Goal: Information Seeking & Learning: Learn about a topic

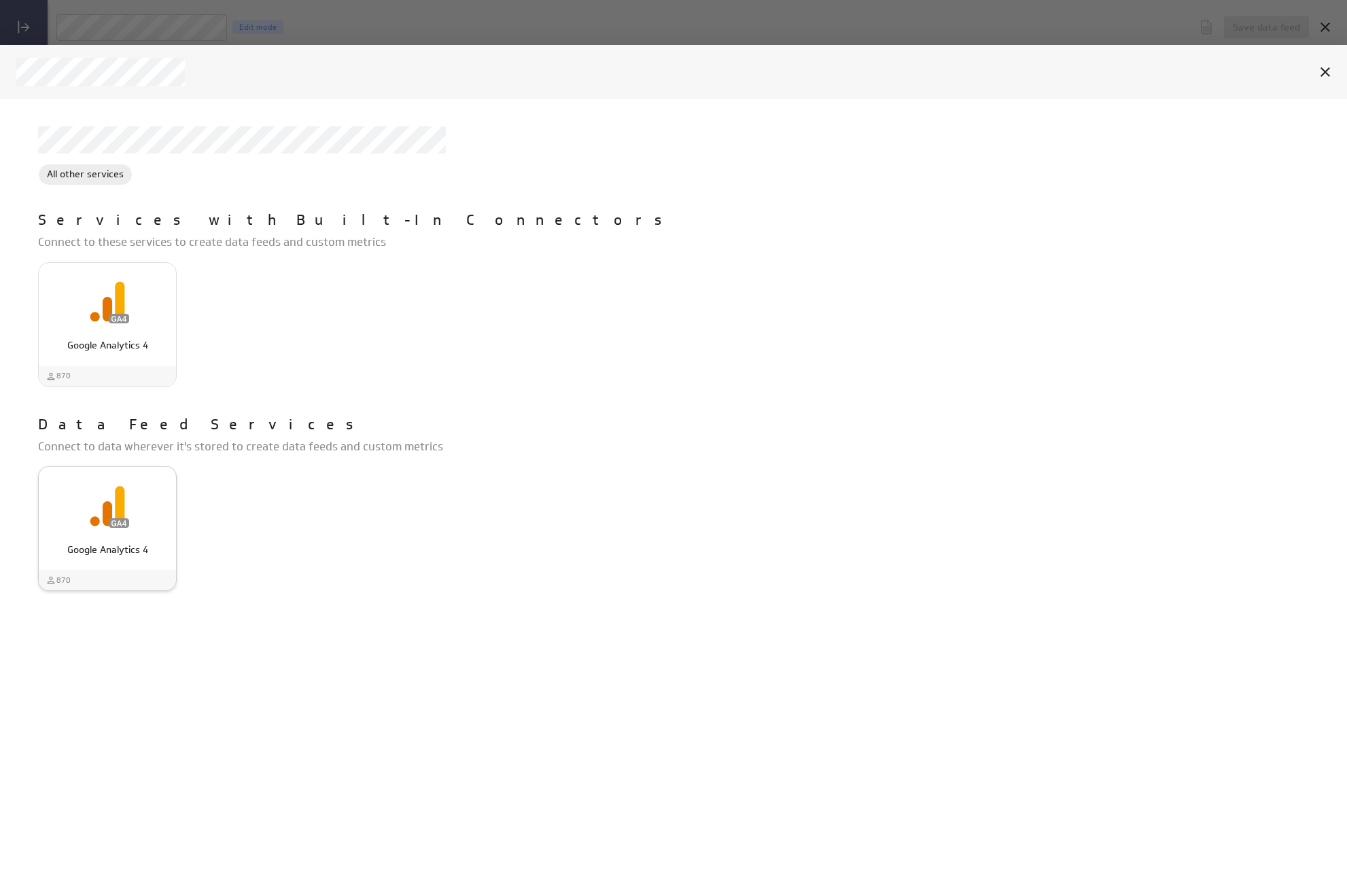
click at [99, 509] on img "Google Analytics 4" at bounding box center [107, 506] width 44 height 44
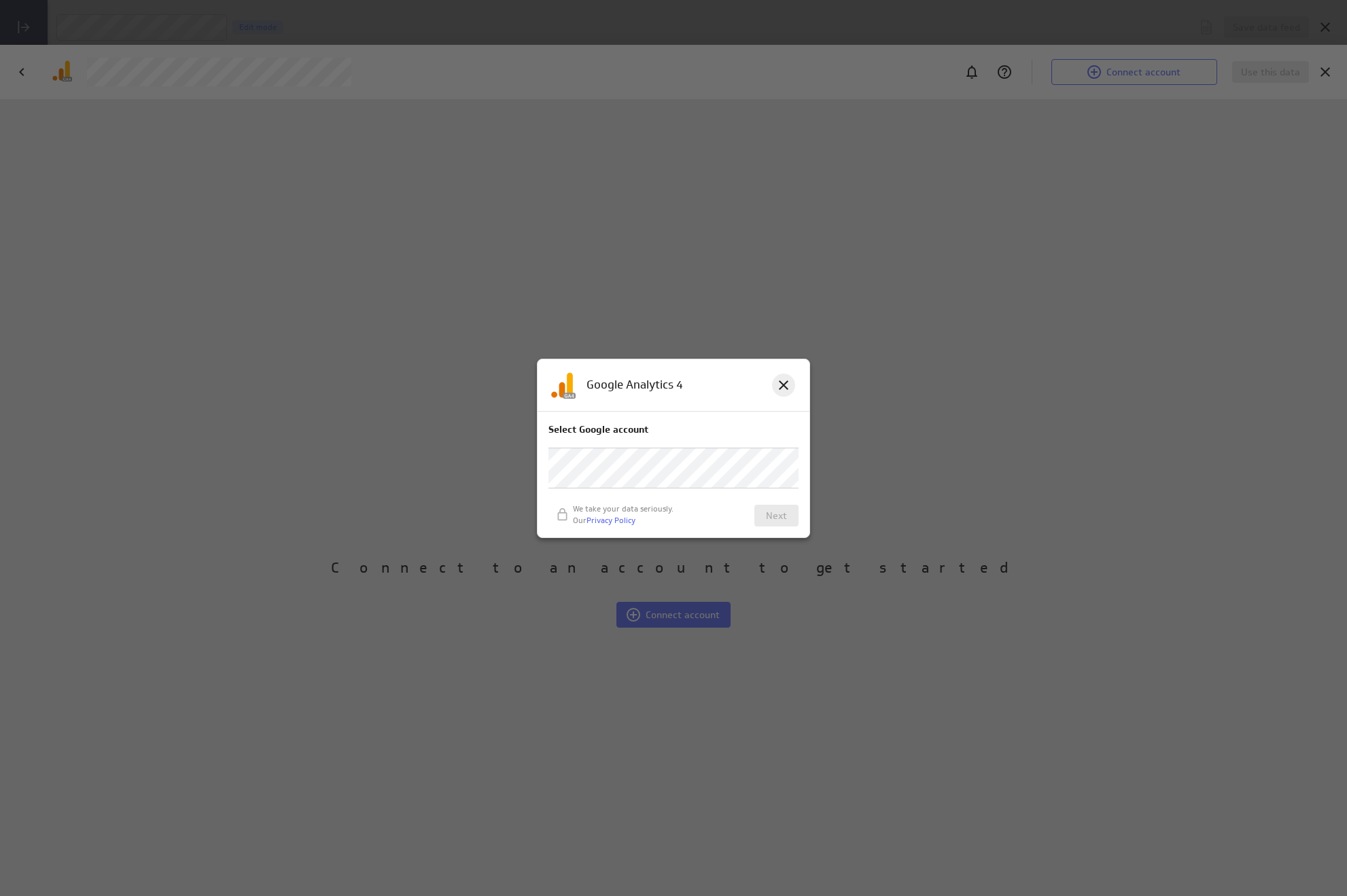
click at [784, 384] on icon at bounding box center [783, 385] width 9 height 9
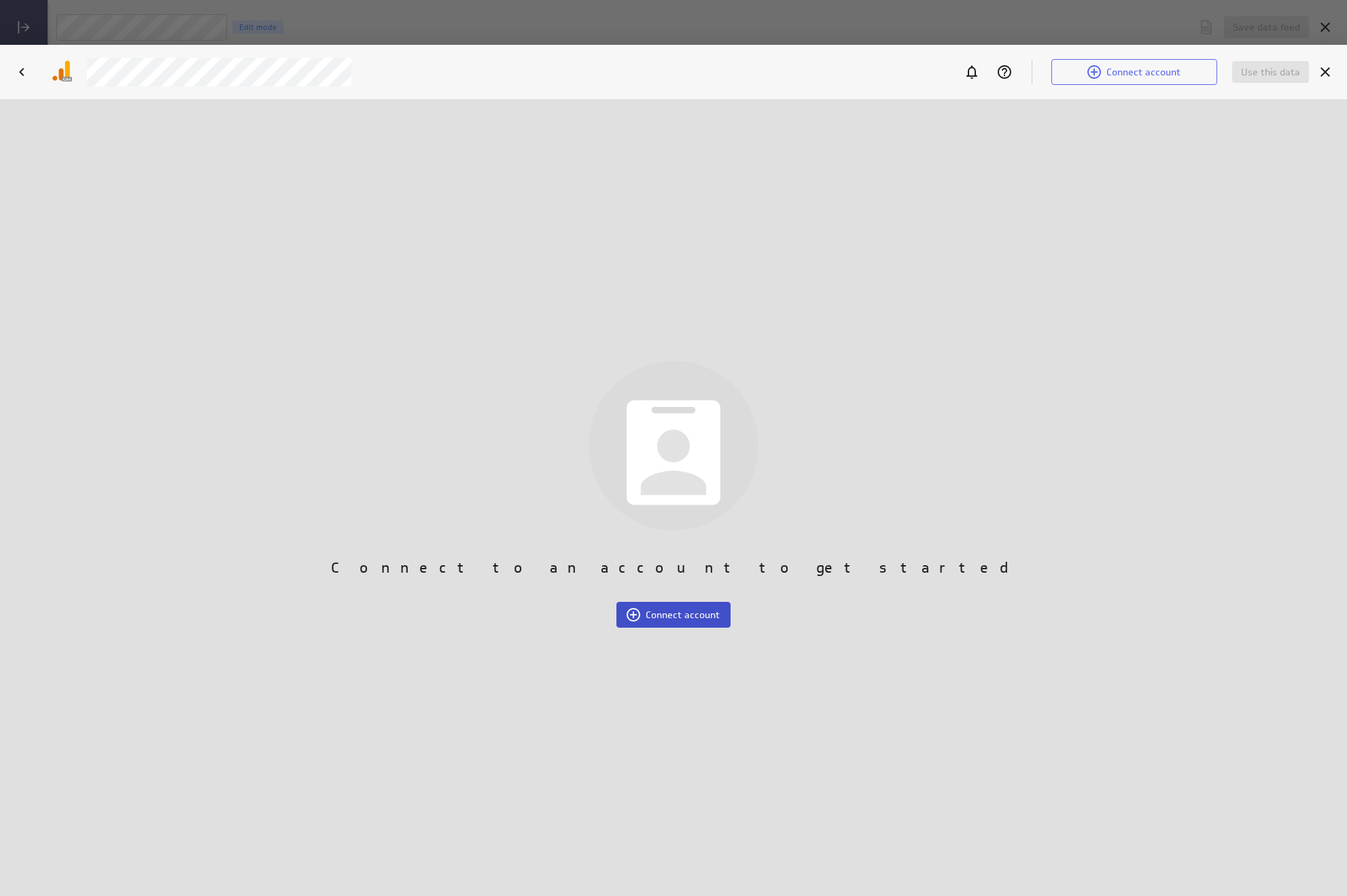
click at [696, 619] on span "Connect account" at bounding box center [682, 615] width 74 height 12
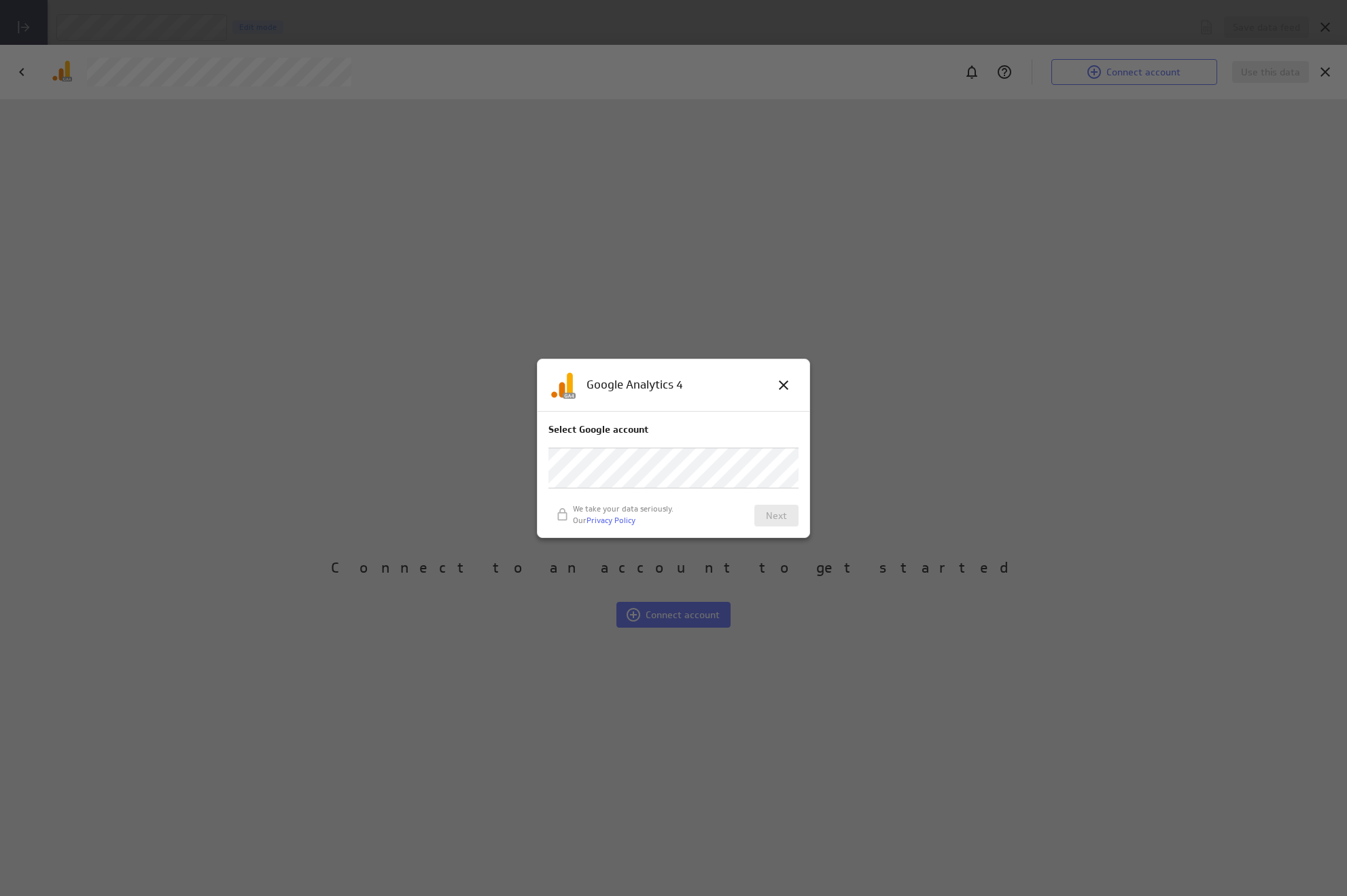
click at [782, 388] on icon at bounding box center [782, 385] width 16 height 16
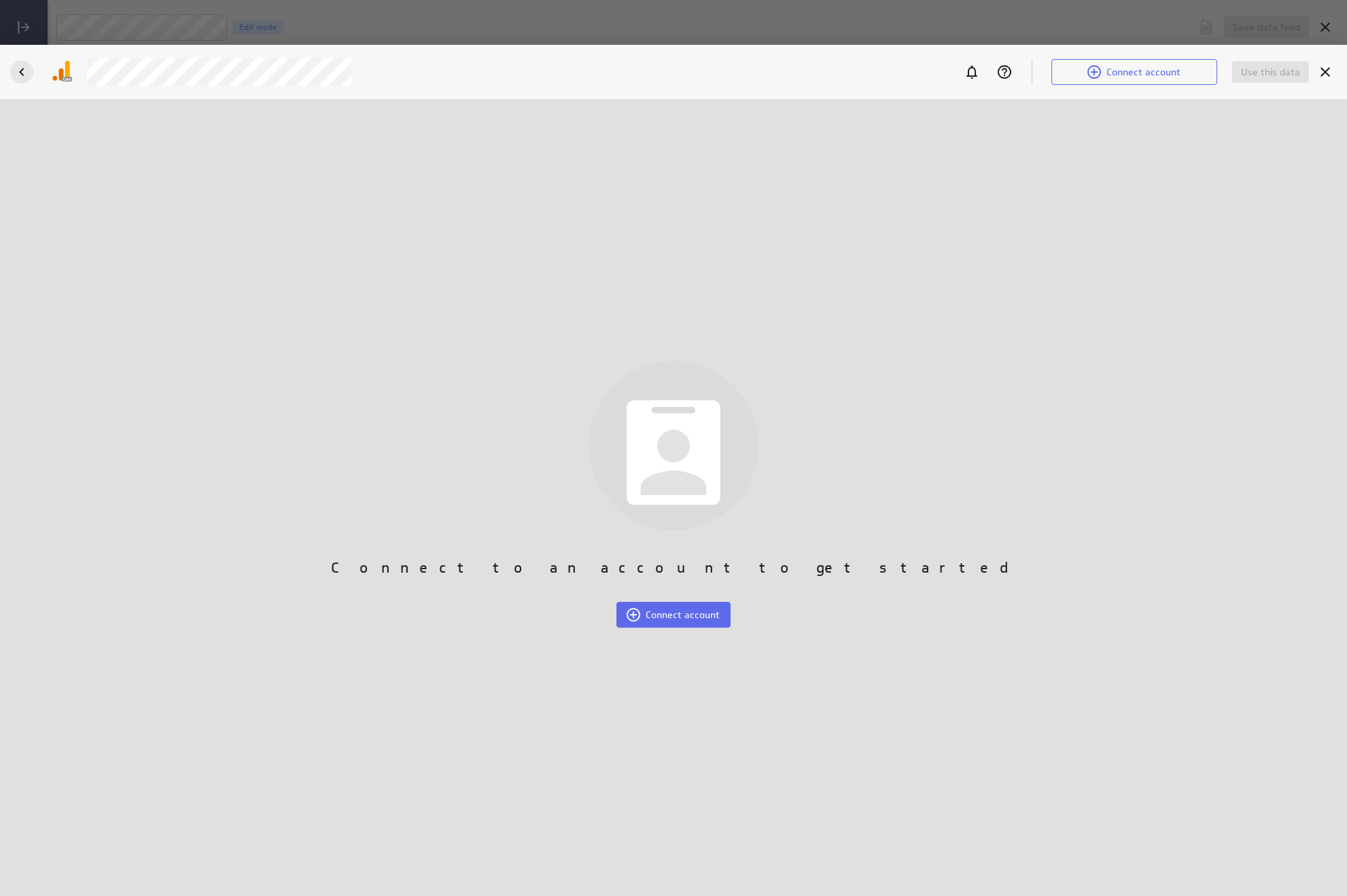
click at [13, 71] on icon "Back" at bounding box center [21, 71] width 16 height 16
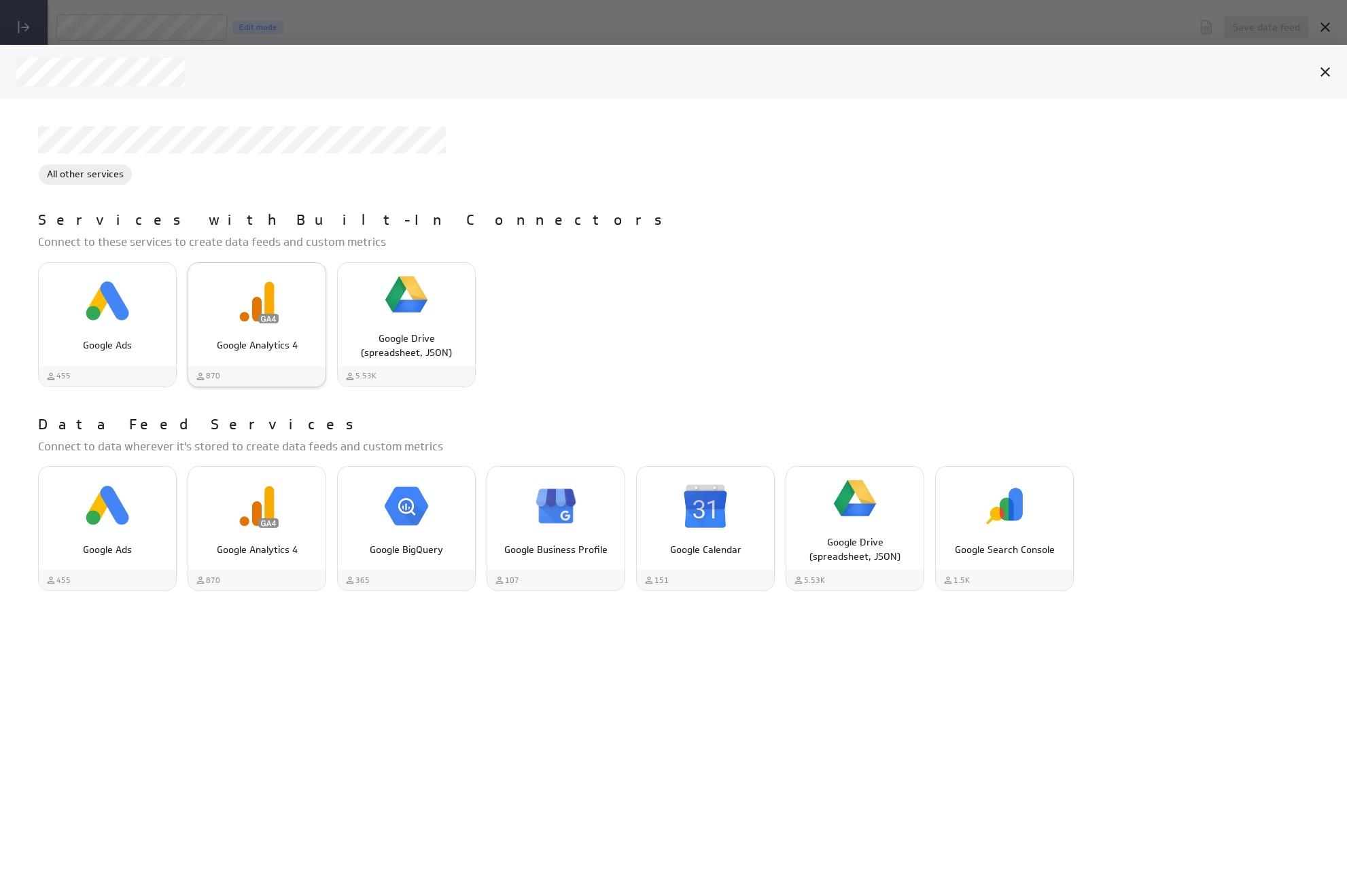
click at [265, 317] on img "Google Analytics 4" at bounding box center [257, 302] width 44 height 44
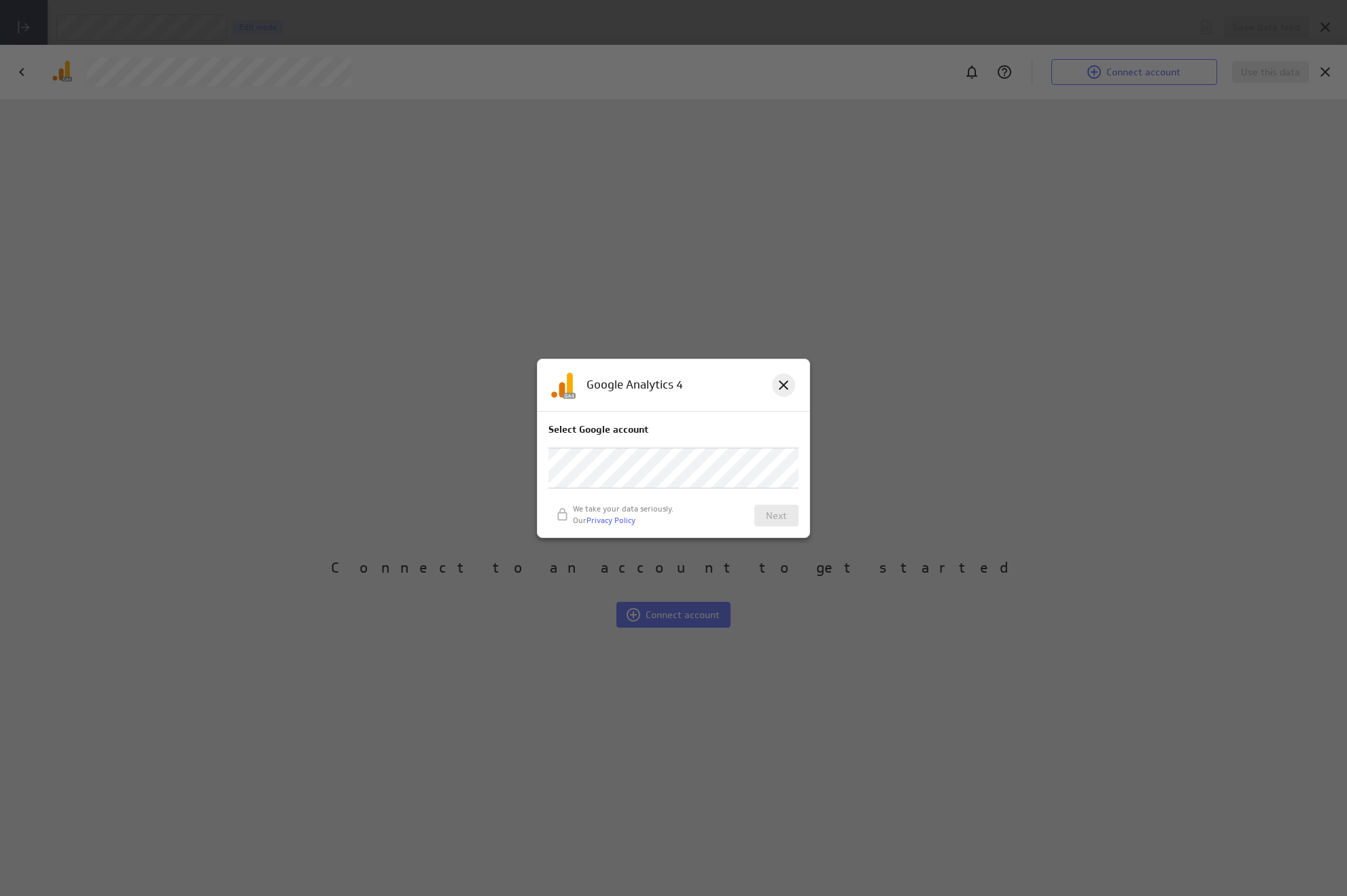
click at [779, 386] on icon at bounding box center [782, 385] width 16 height 16
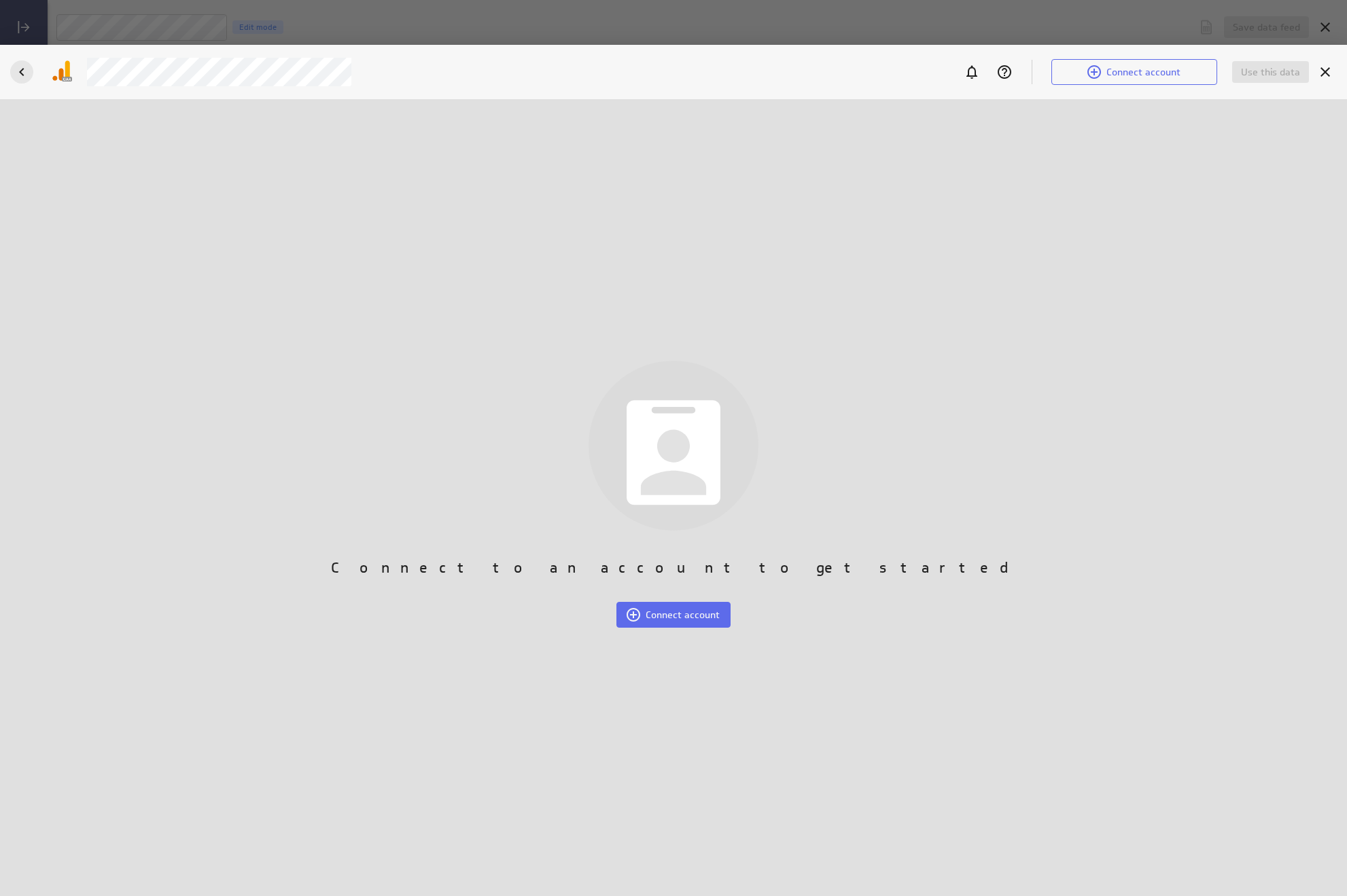
click at [27, 68] on icon "Back" at bounding box center [21, 71] width 16 height 16
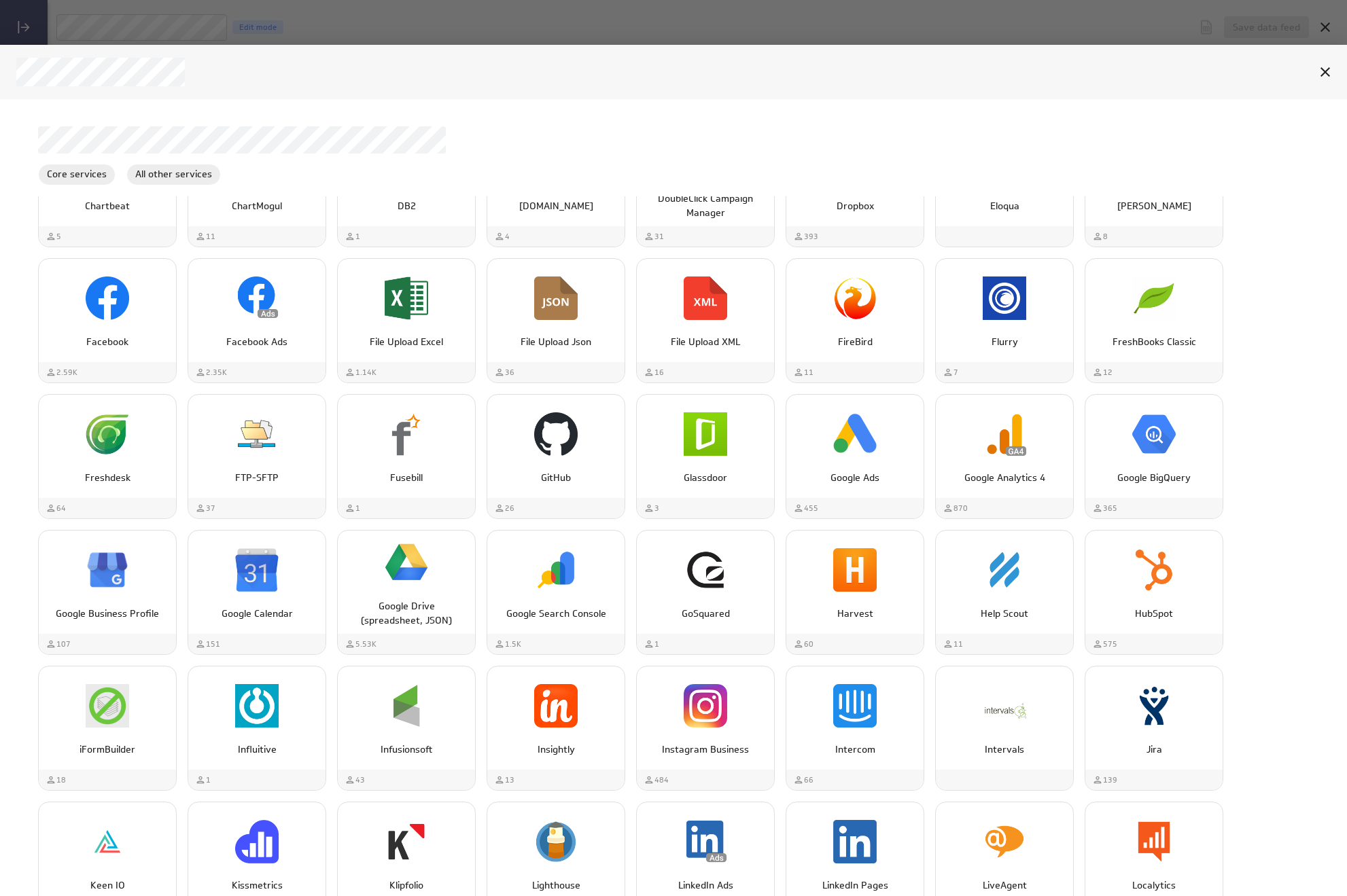
scroll to position [215, 0]
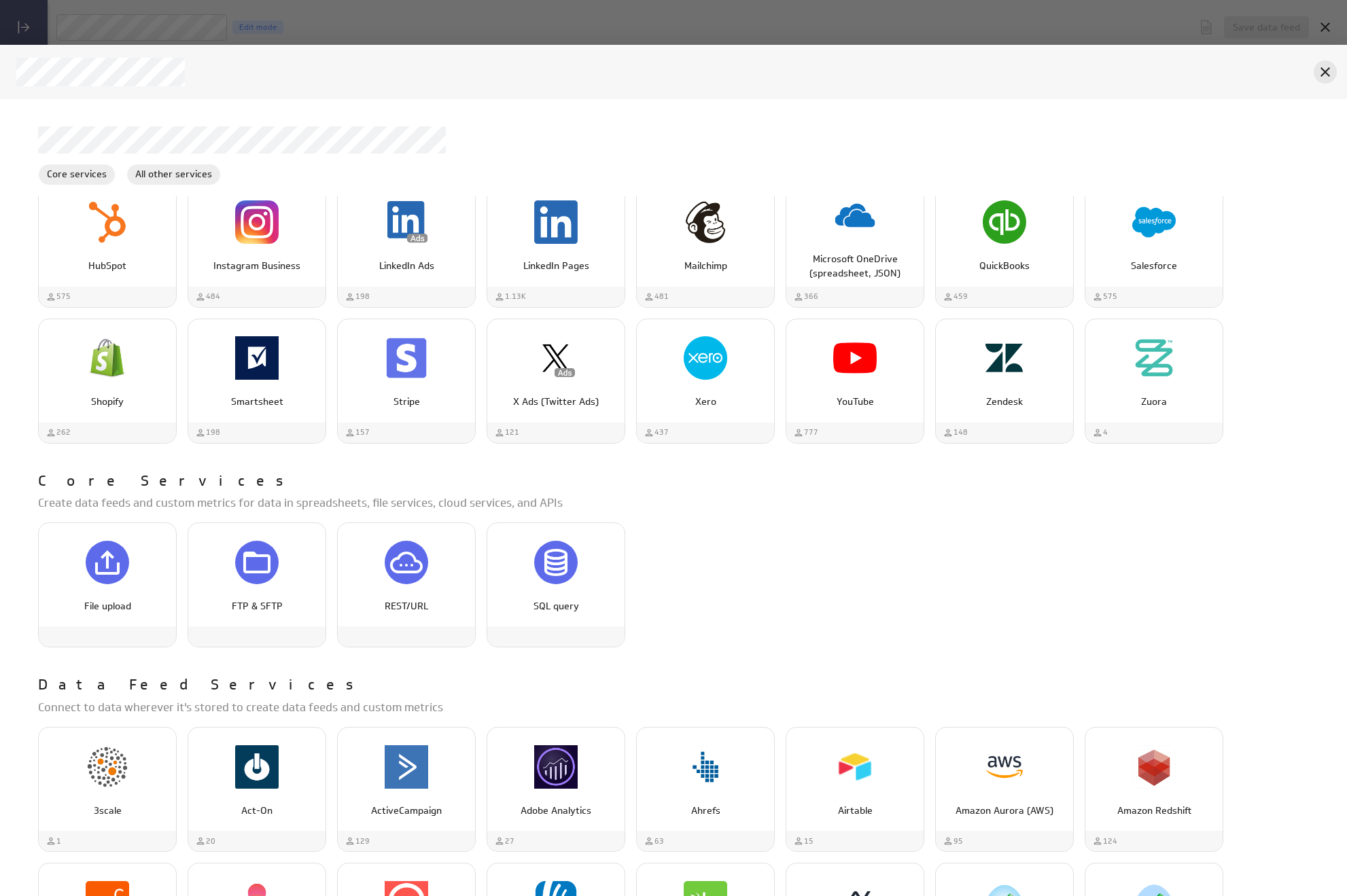
click at [1322, 73] on icon "Cancel" at bounding box center [1324, 71] width 16 height 16
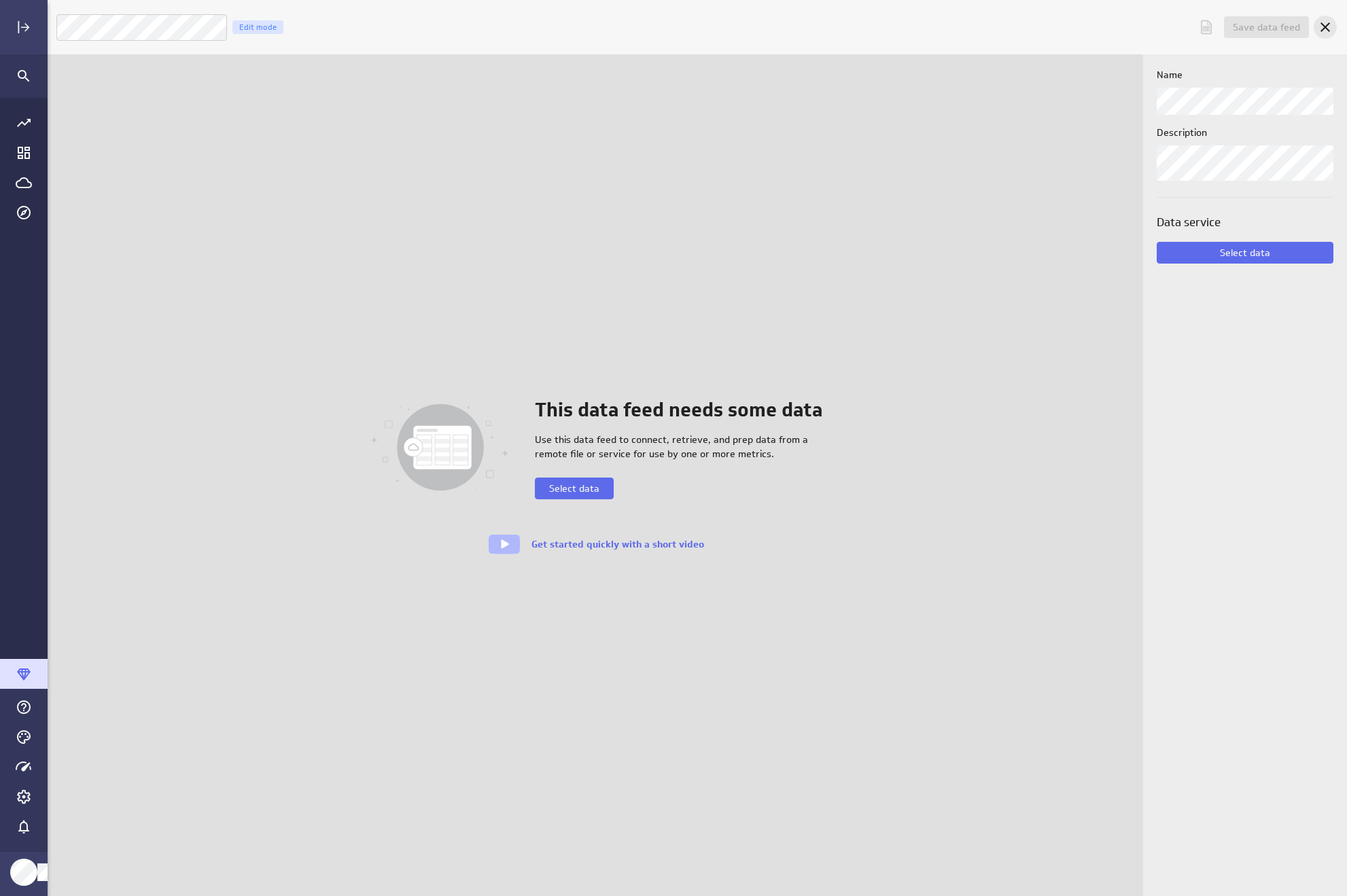
click at [1330, 32] on icon "Cancel" at bounding box center [1324, 27] width 16 height 16
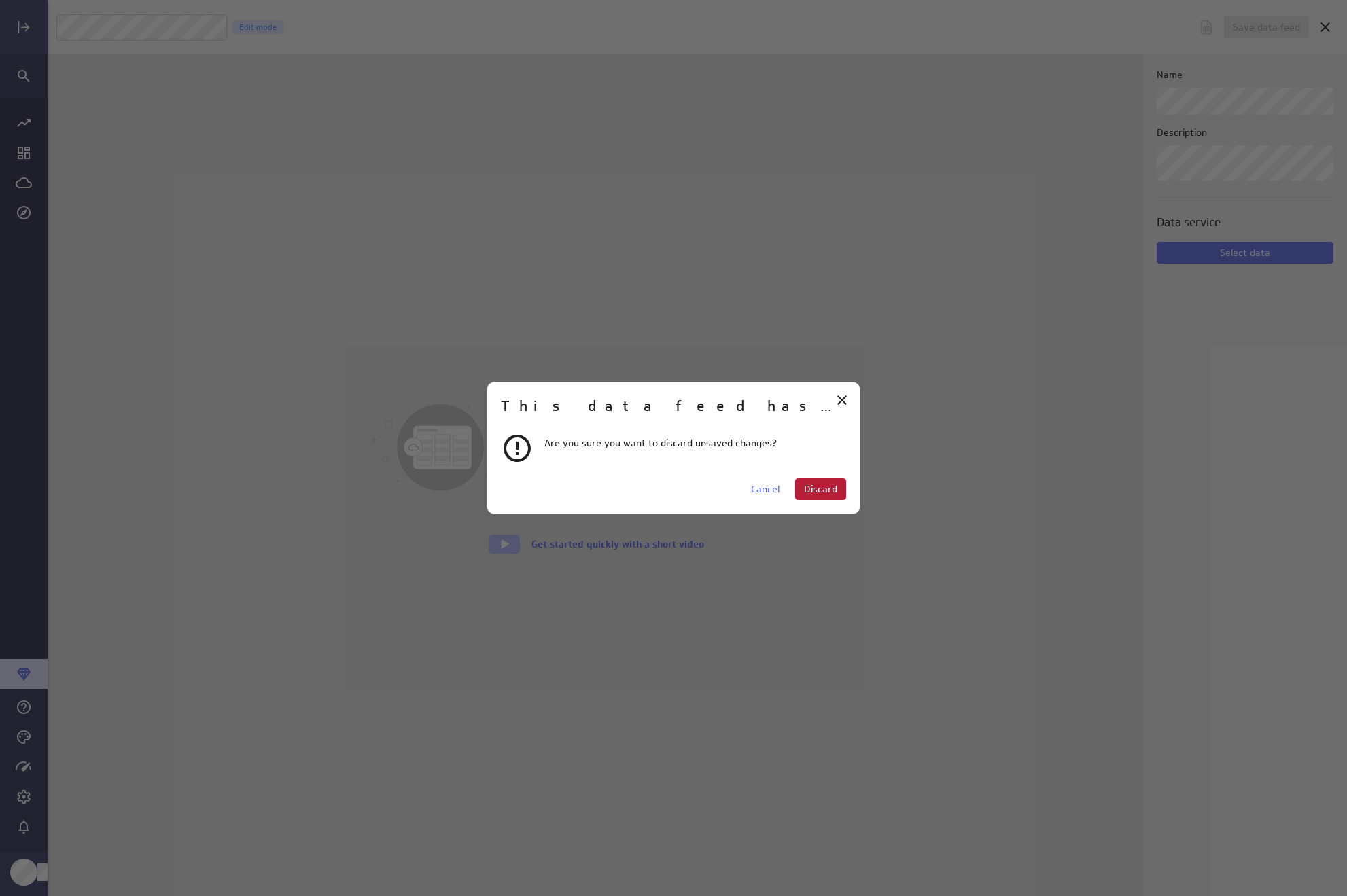
click at [812, 492] on span "Discard" at bounding box center [820, 489] width 33 height 12
click at [828, 493] on span "Discard" at bounding box center [820, 489] width 33 height 12
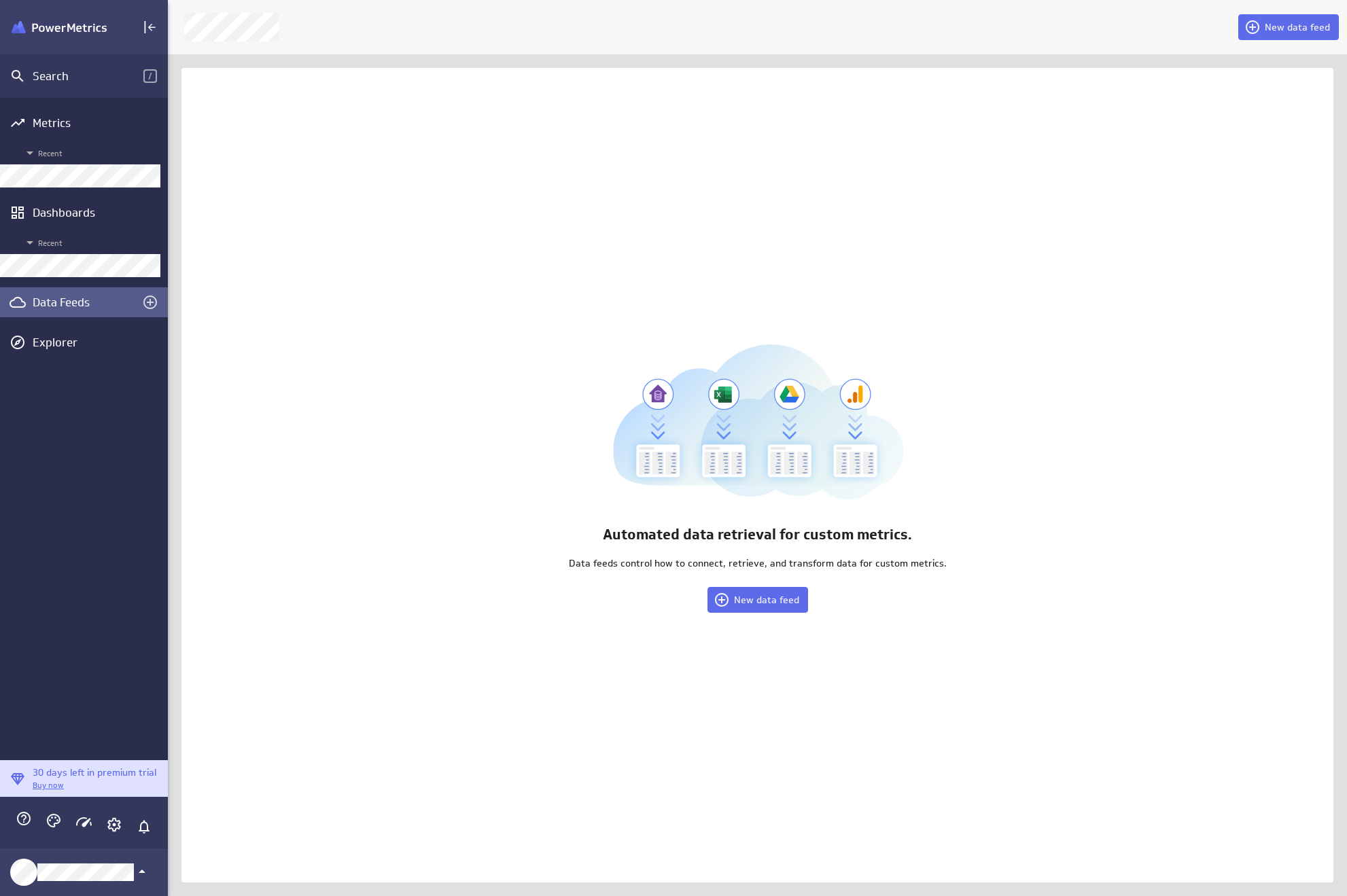
scroll to position [7, 7]
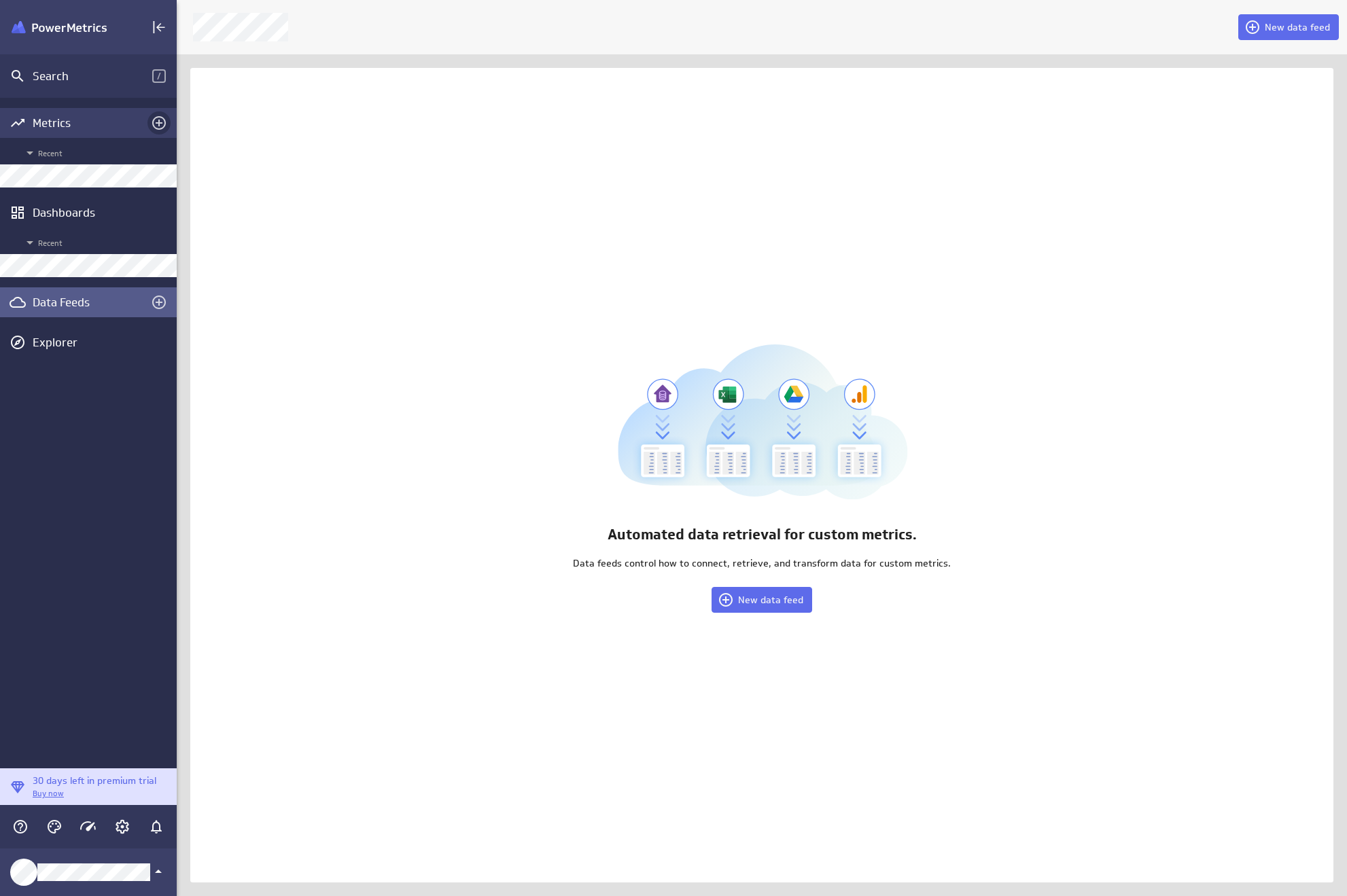
click at [160, 120] on icon "Add metrics" at bounding box center [158, 122] width 16 height 16
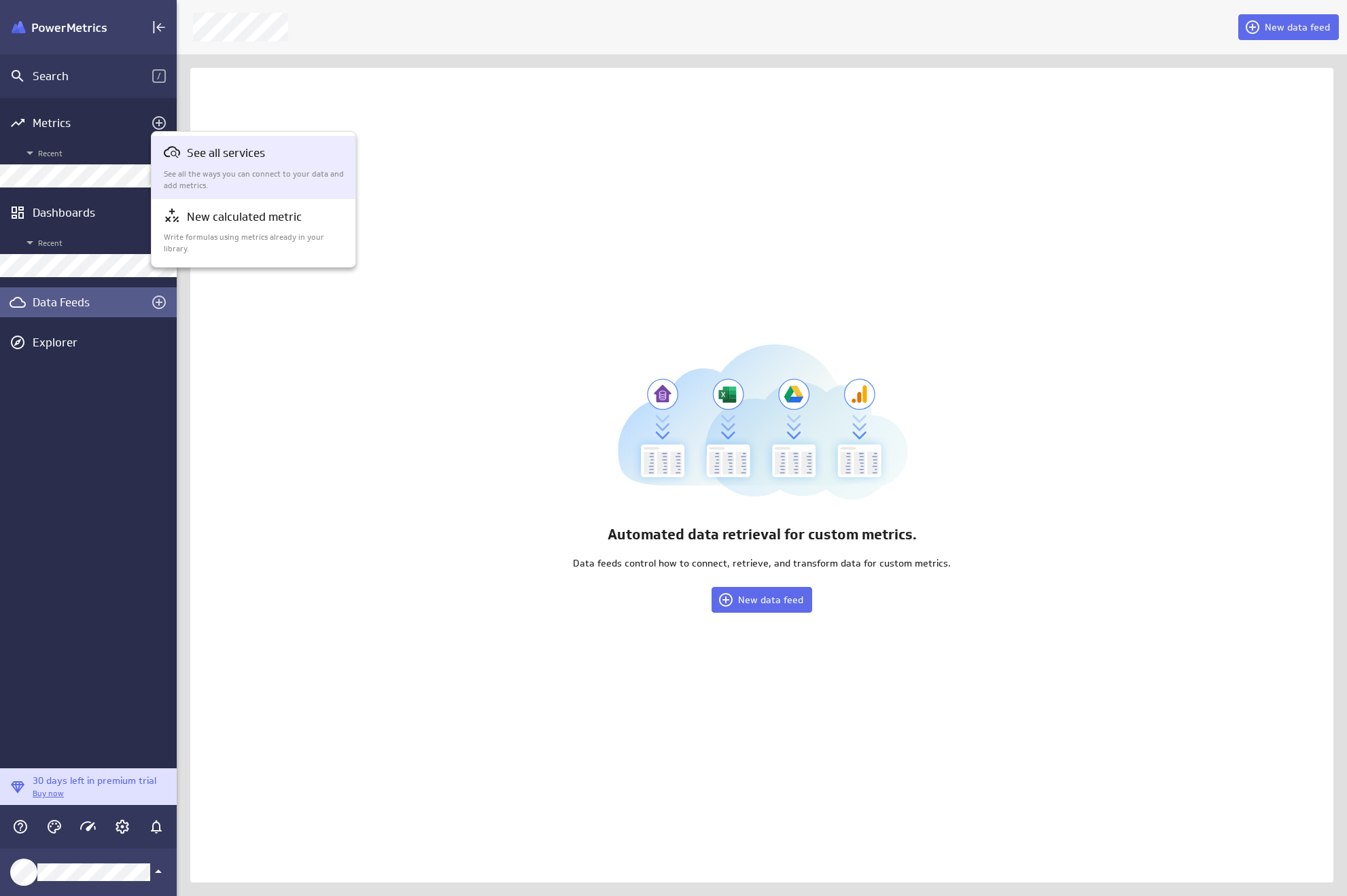
click at [205, 152] on p "See all services" at bounding box center [225, 153] width 78 height 17
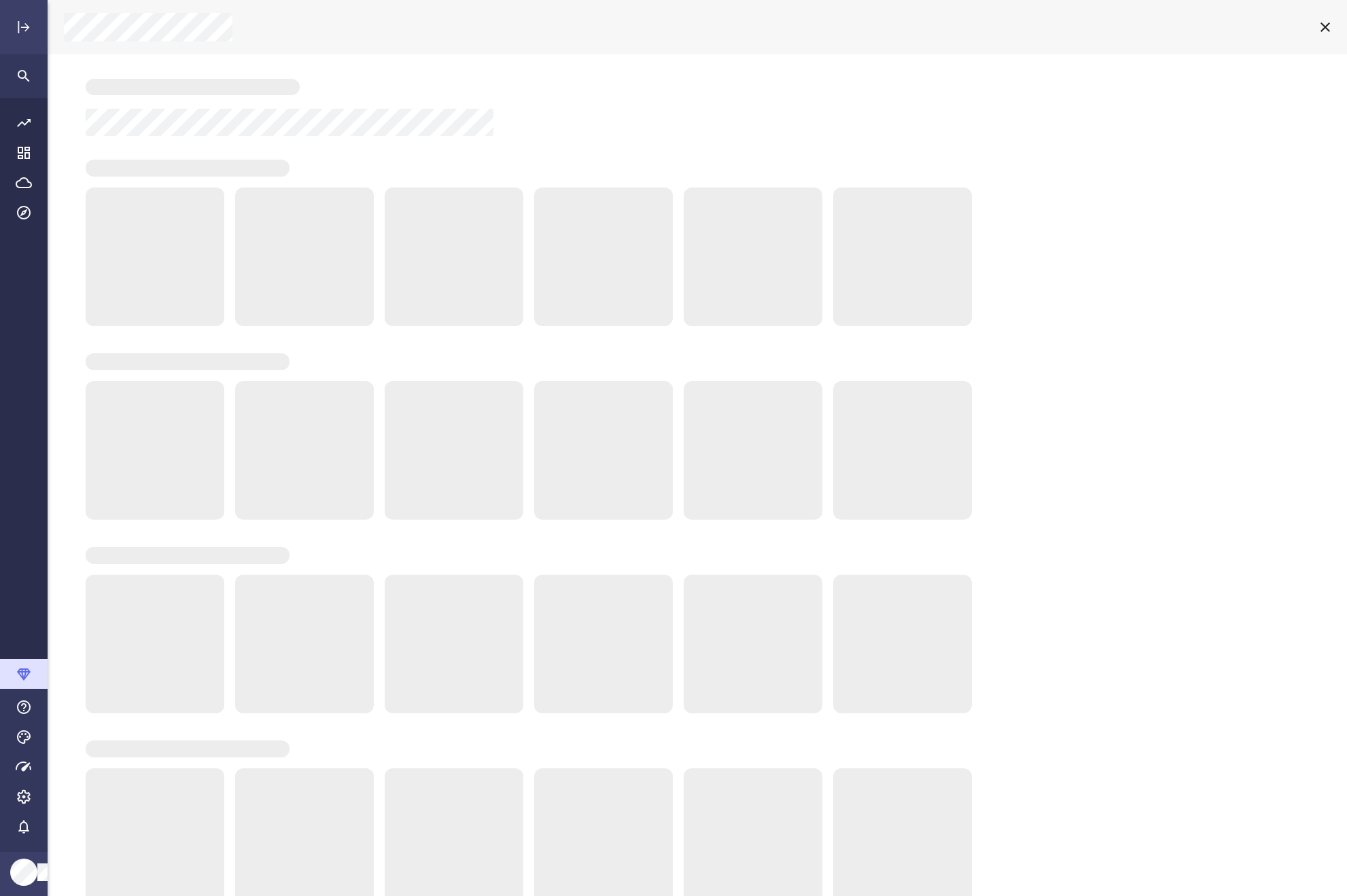
scroll to position [917, 1320]
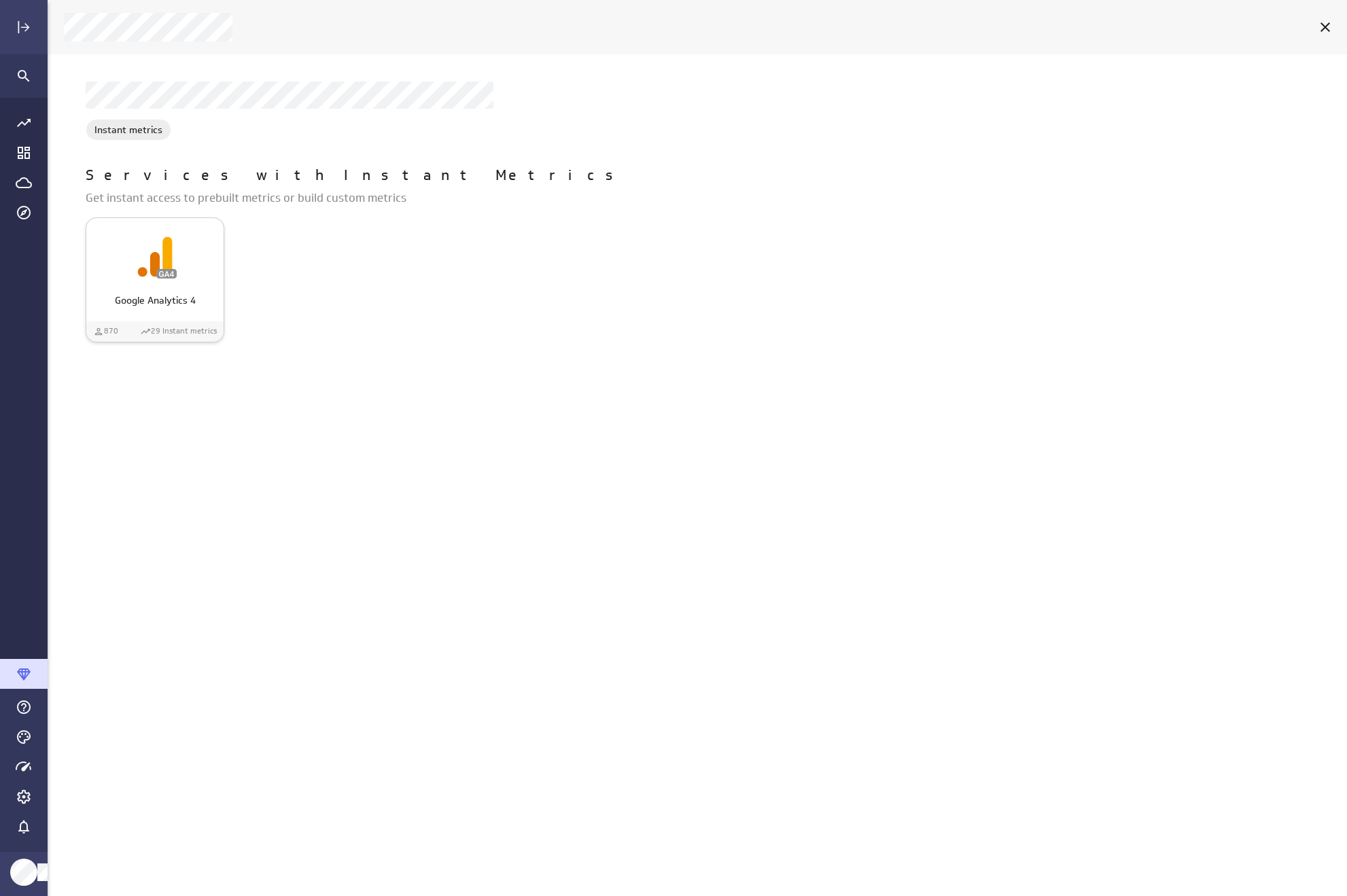
click at [182, 265] on div "Google Analytics 4" at bounding box center [154, 257] width 137 height 52
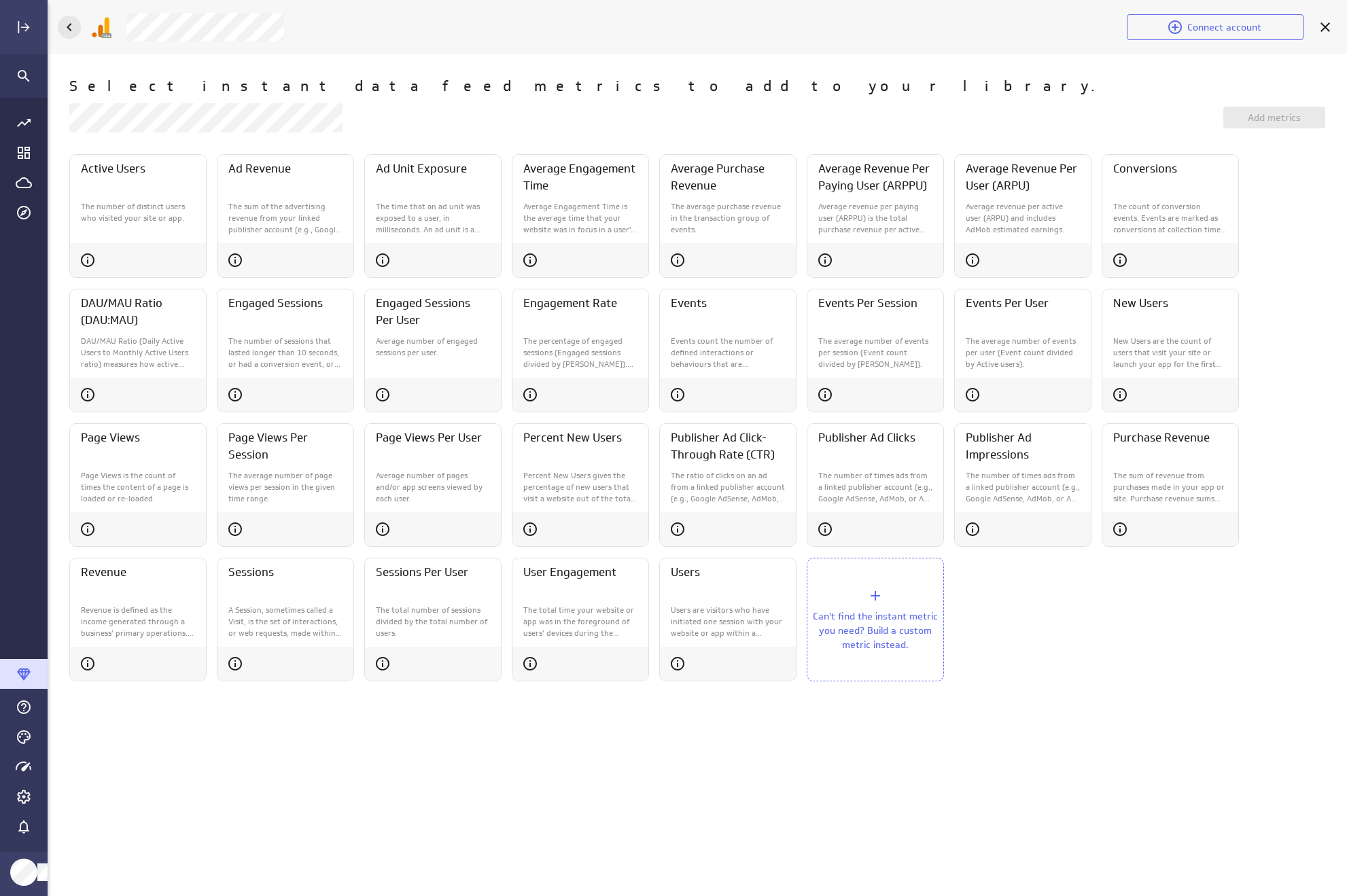
click at [68, 23] on icon "Back" at bounding box center [69, 27] width 16 height 16
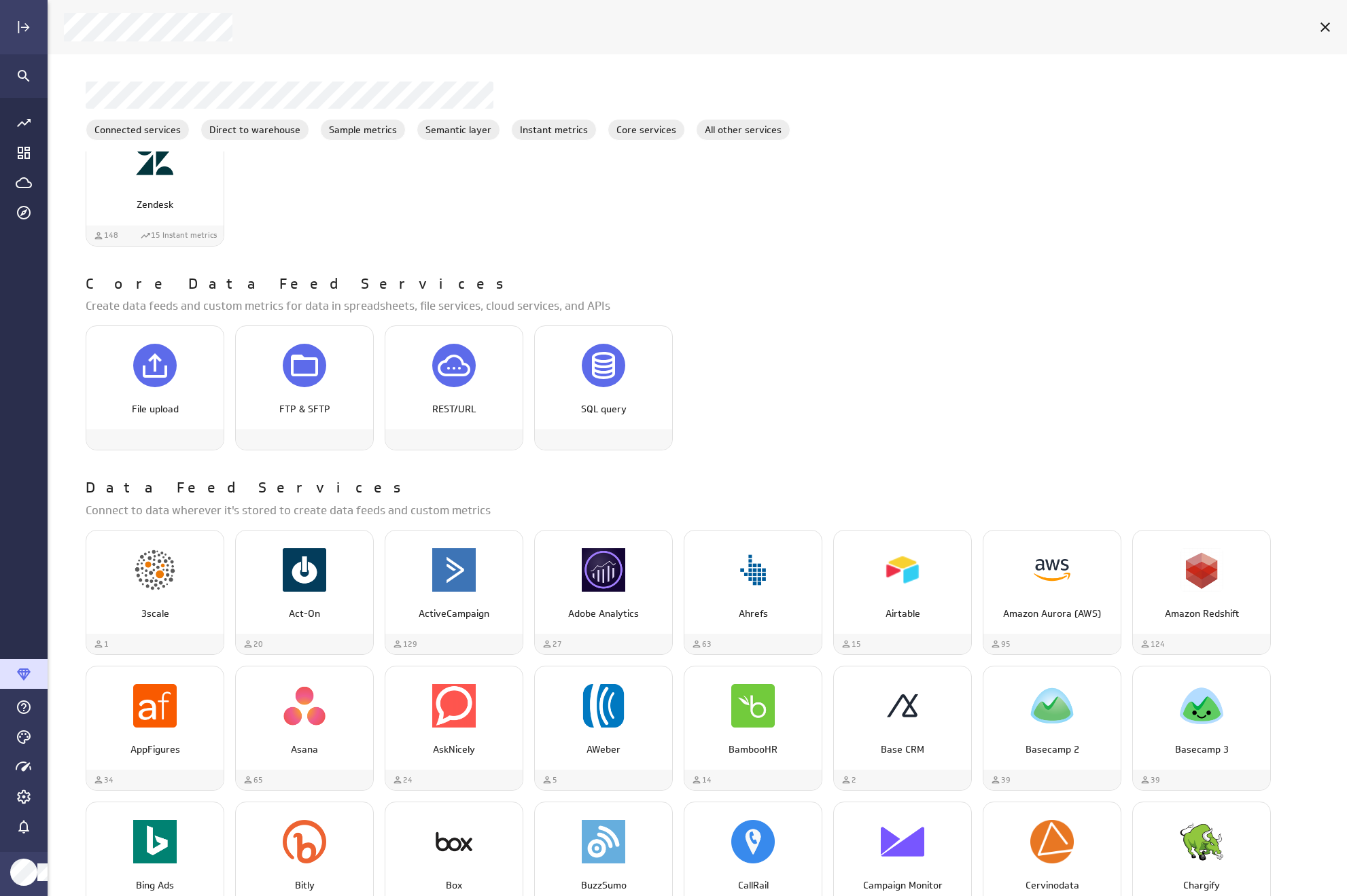
scroll to position [482, 0]
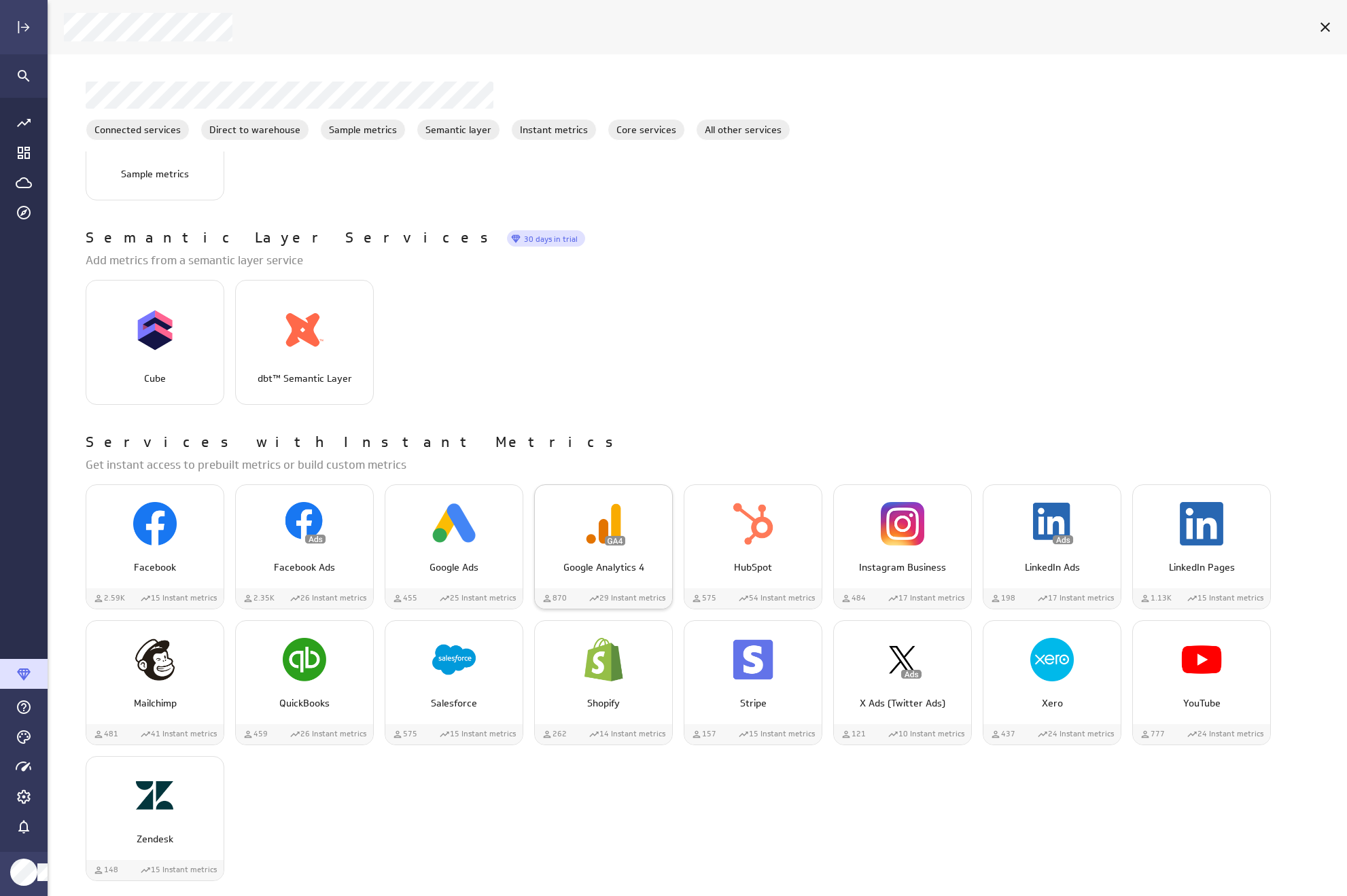
click at [621, 537] on img "Google Analytics 4" at bounding box center [603, 524] width 44 height 44
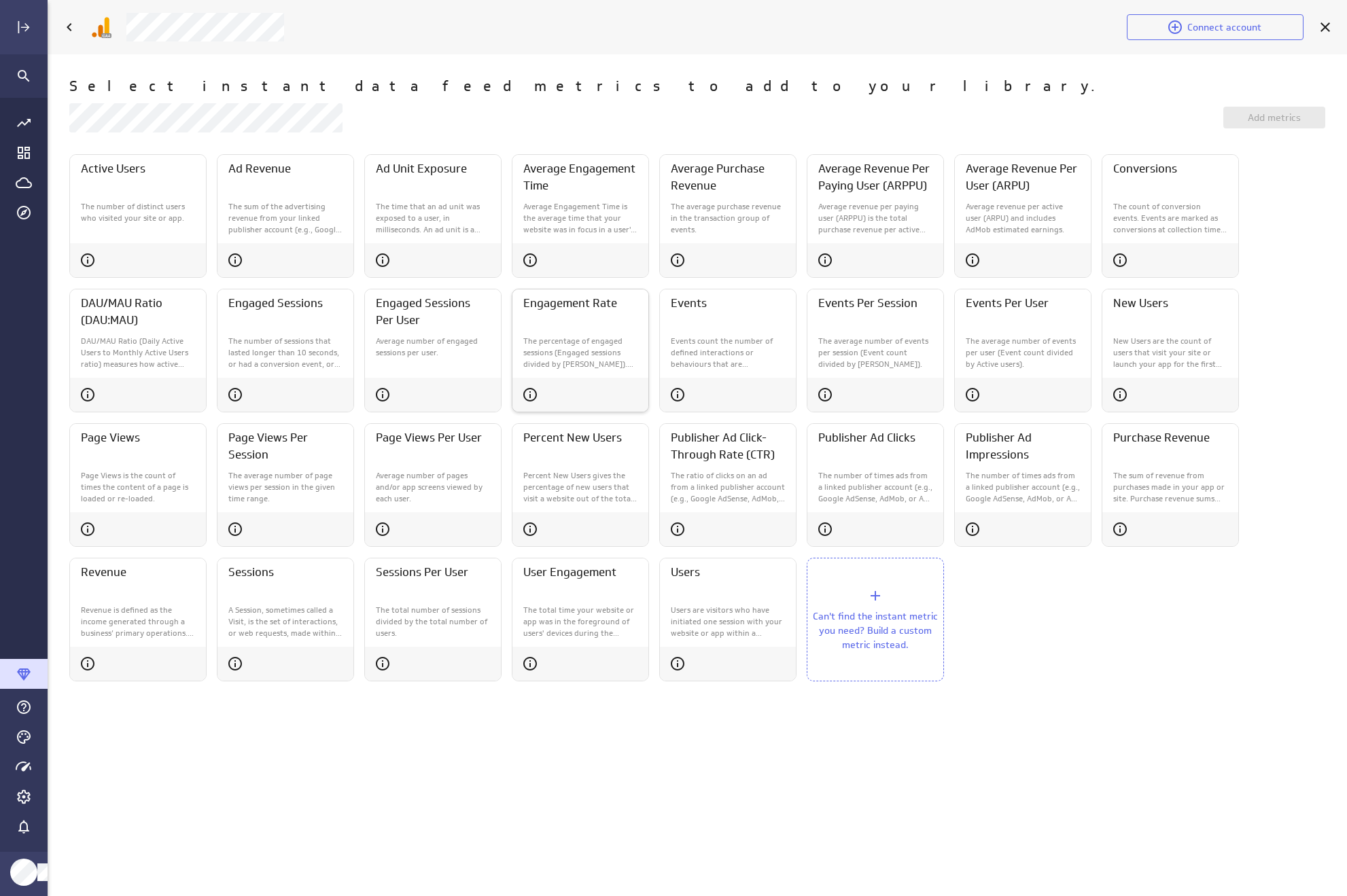
click at [602, 326] on div "Engagement Rate" at bounding box center [580, 310] width 135 height 41
click at [746, 335] on p "Events count the number of defined interactions or behaviours that are independ…" at bounding box center [727, 352] width 115 height 34
click at [837, 334] on div "The average number of events per session (Event count divided by [PERSON_NAME])." at bounding box center [874, 352] width 135 height 45
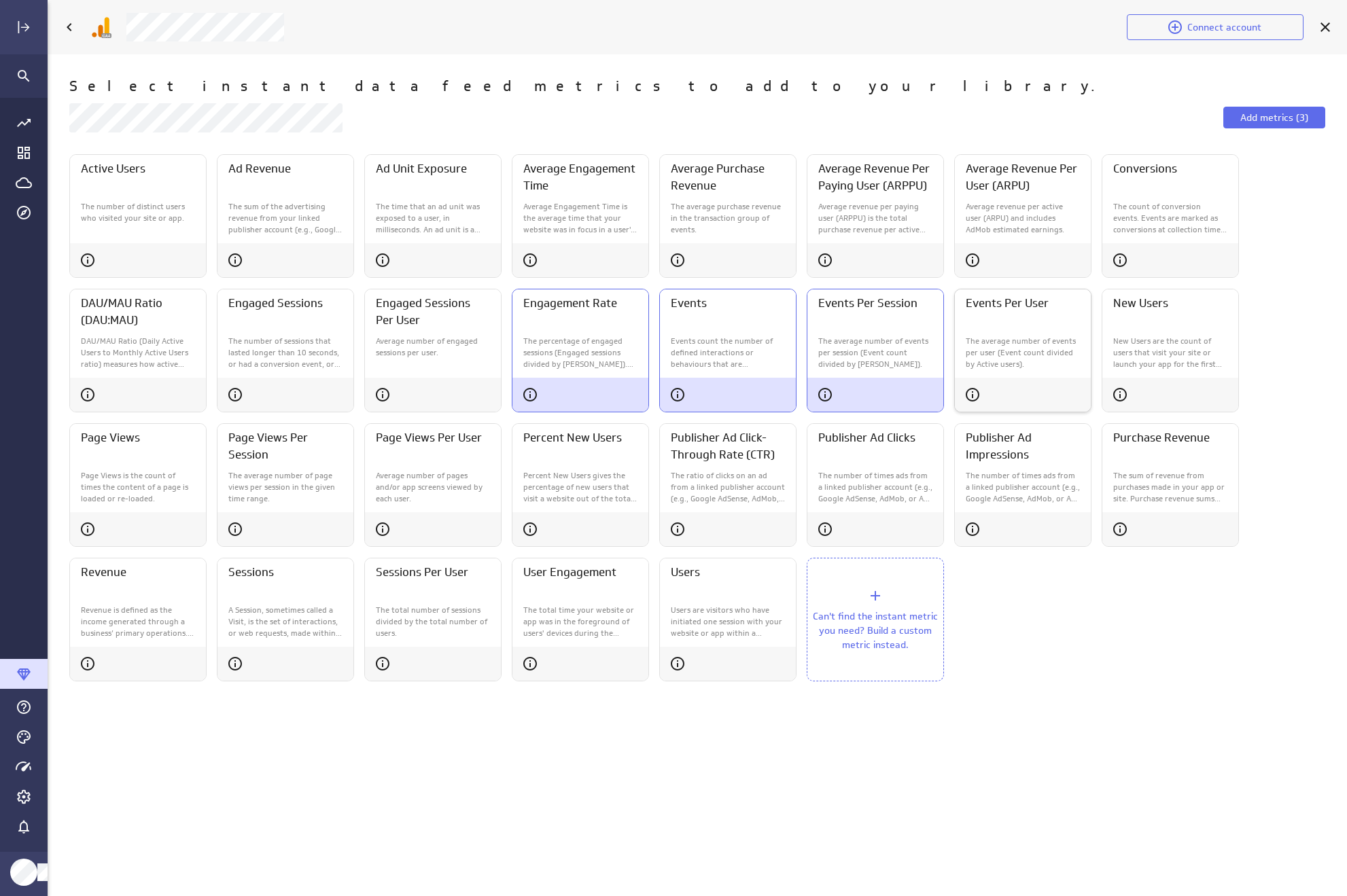
click at [998, 343] on p "The average number of events per user (Event count divided by Active users)." at bounding box center [1022, 352] width 115 height 34
click at [1106, 339] on div "New Users are the count of users that visit your site or launch your app for th…" at bounding box center [1169, 350] width 135 height 40
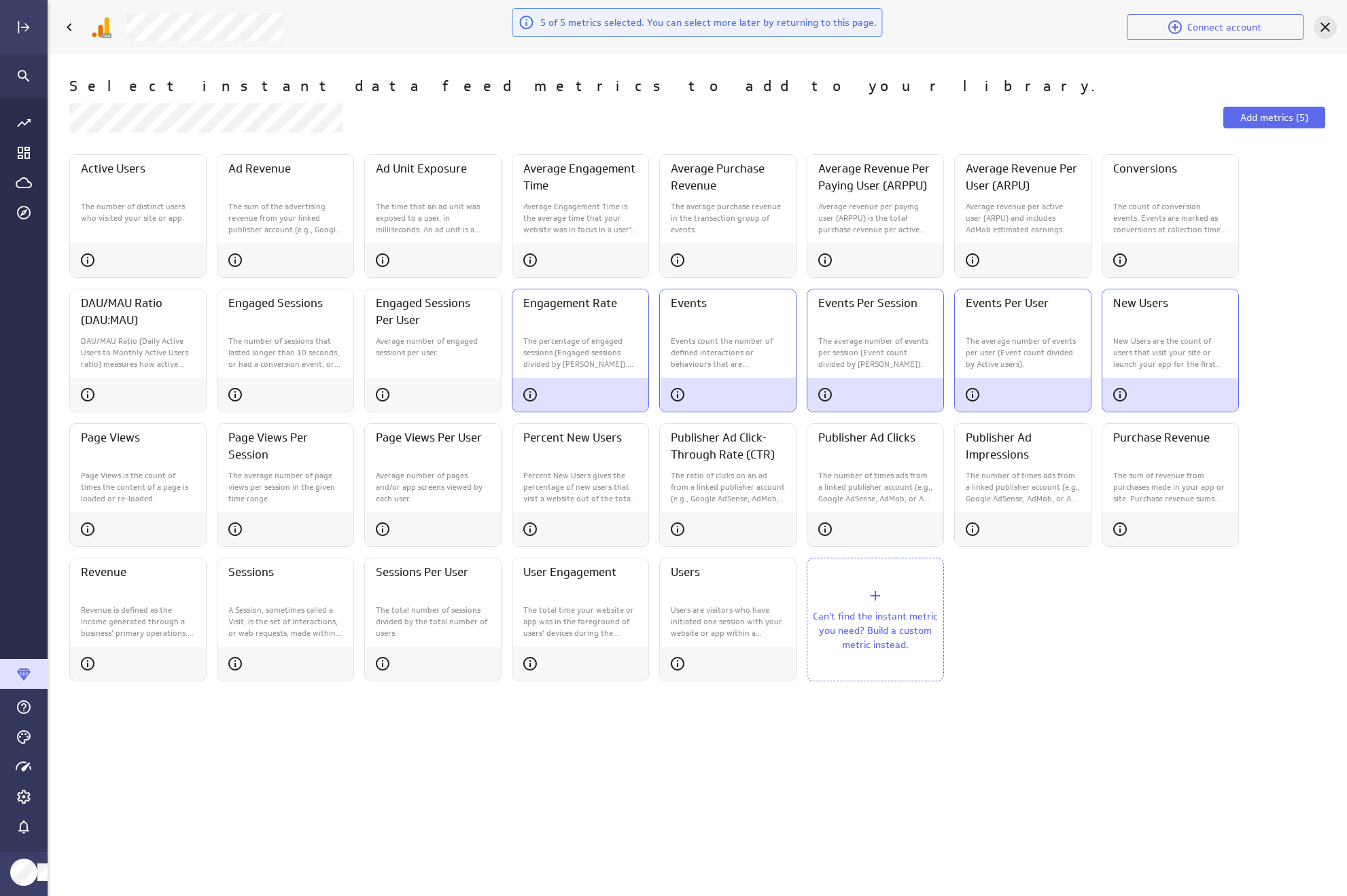
click at [1320, 27] on icon "Cancel" at bounding box center [1324, 27] width 16 height 16
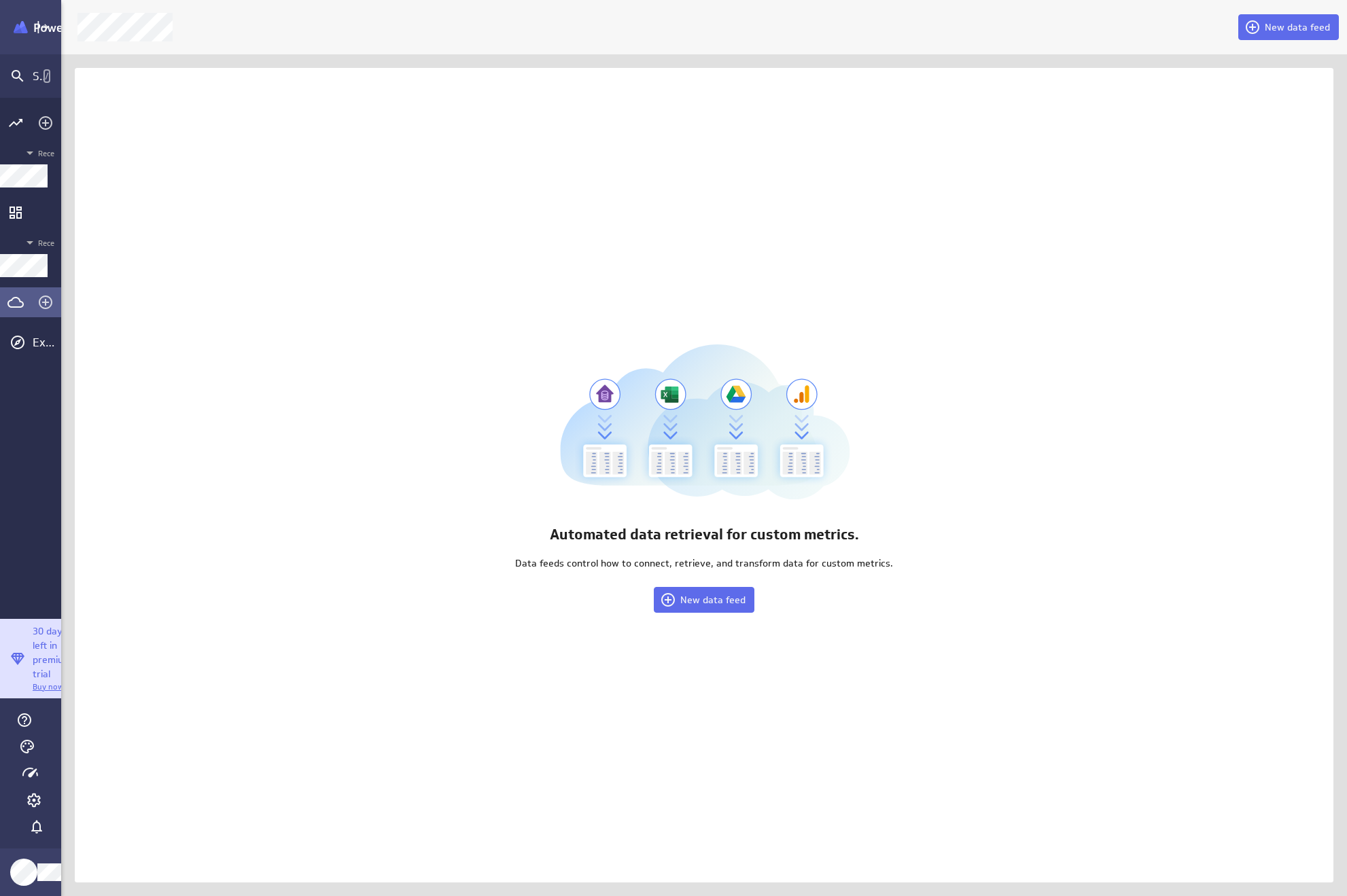
scroll to position [7, 7]
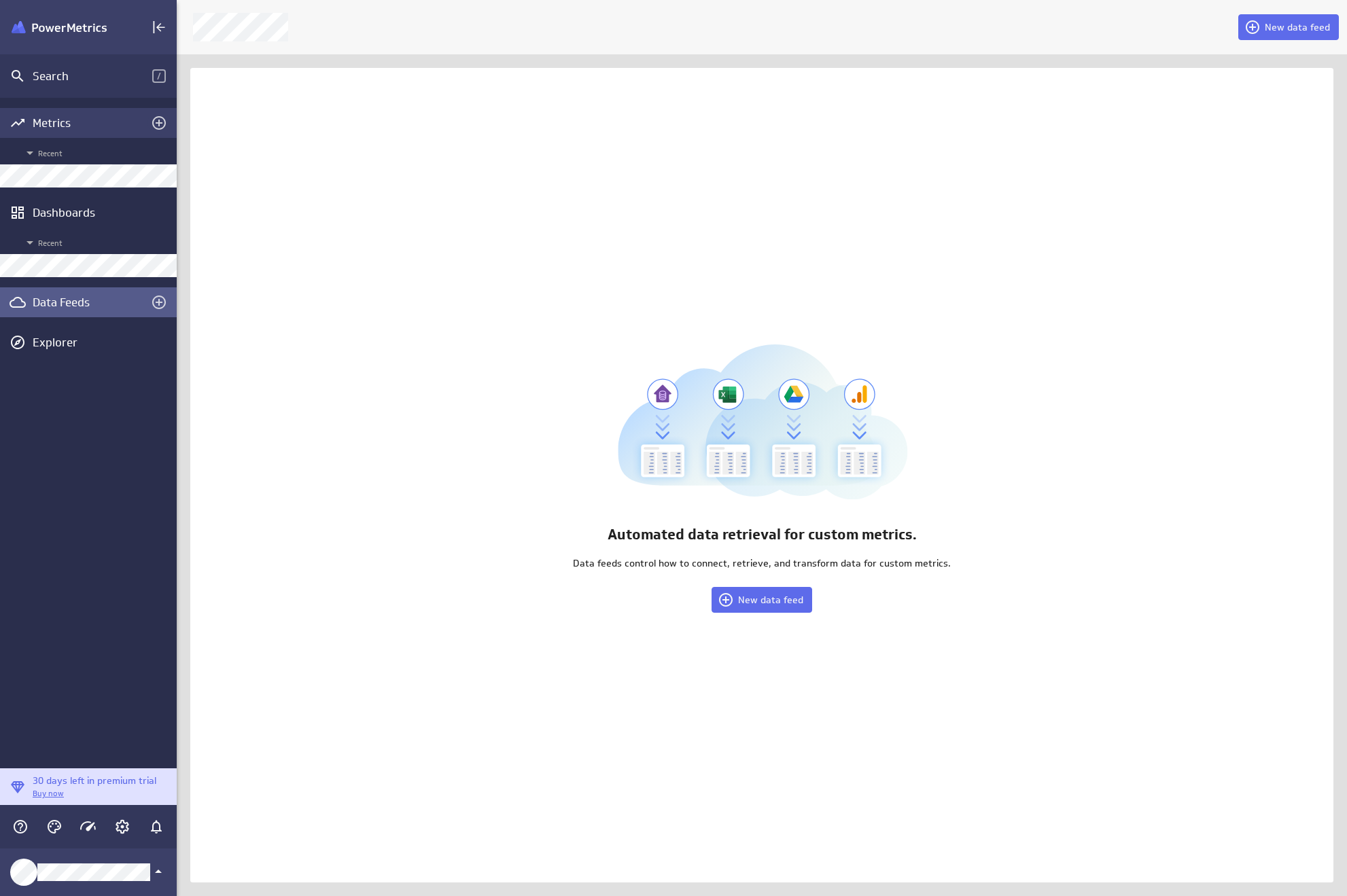
click at [154, 121] on icon "Add metrics" at bounding box center [158, 122] width 16 height 16
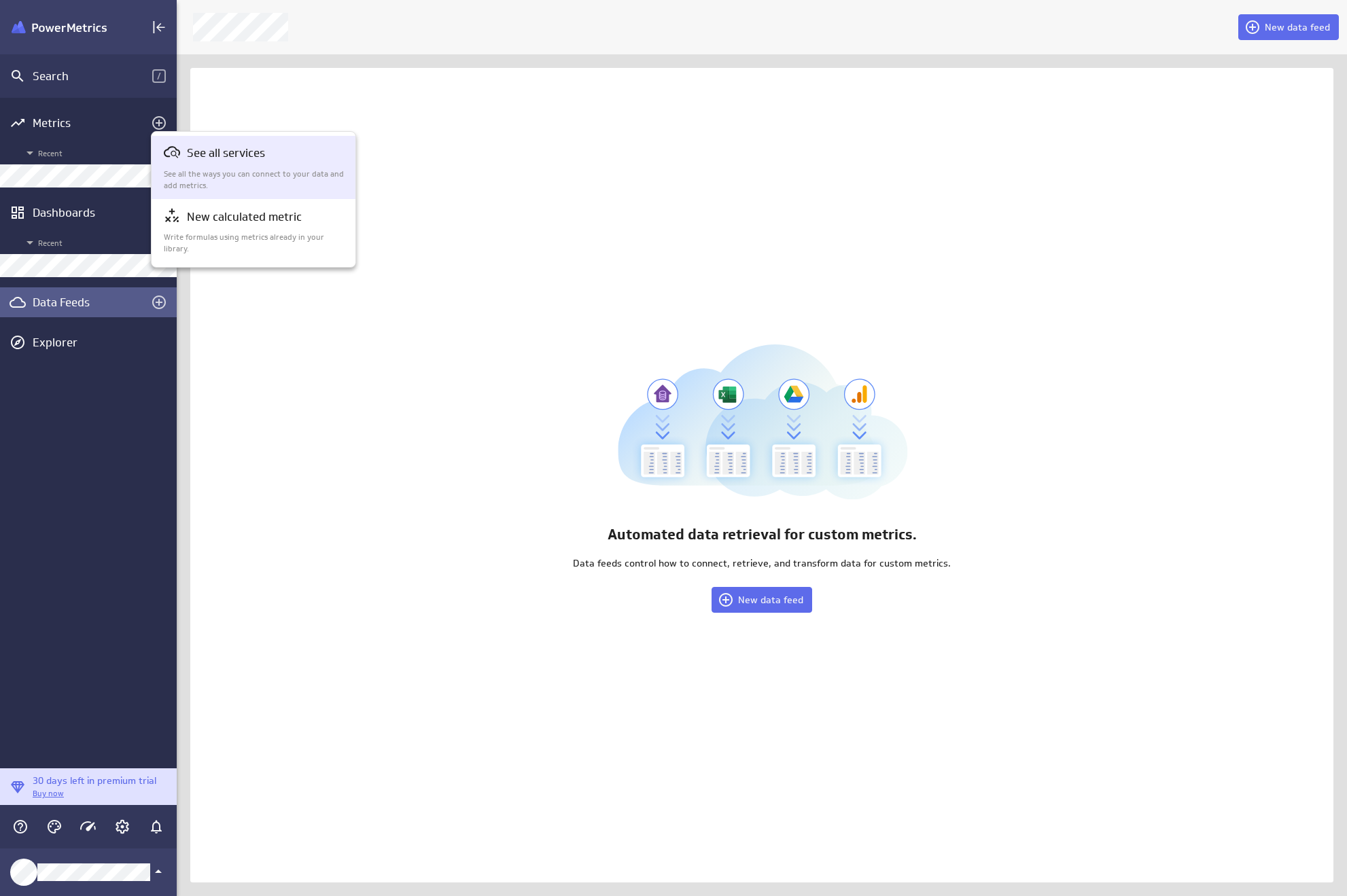
click at [258, 169] on p "See all the ways you can connect to your data and add metrics." at bounding box center [254, 180] width 181 height 23
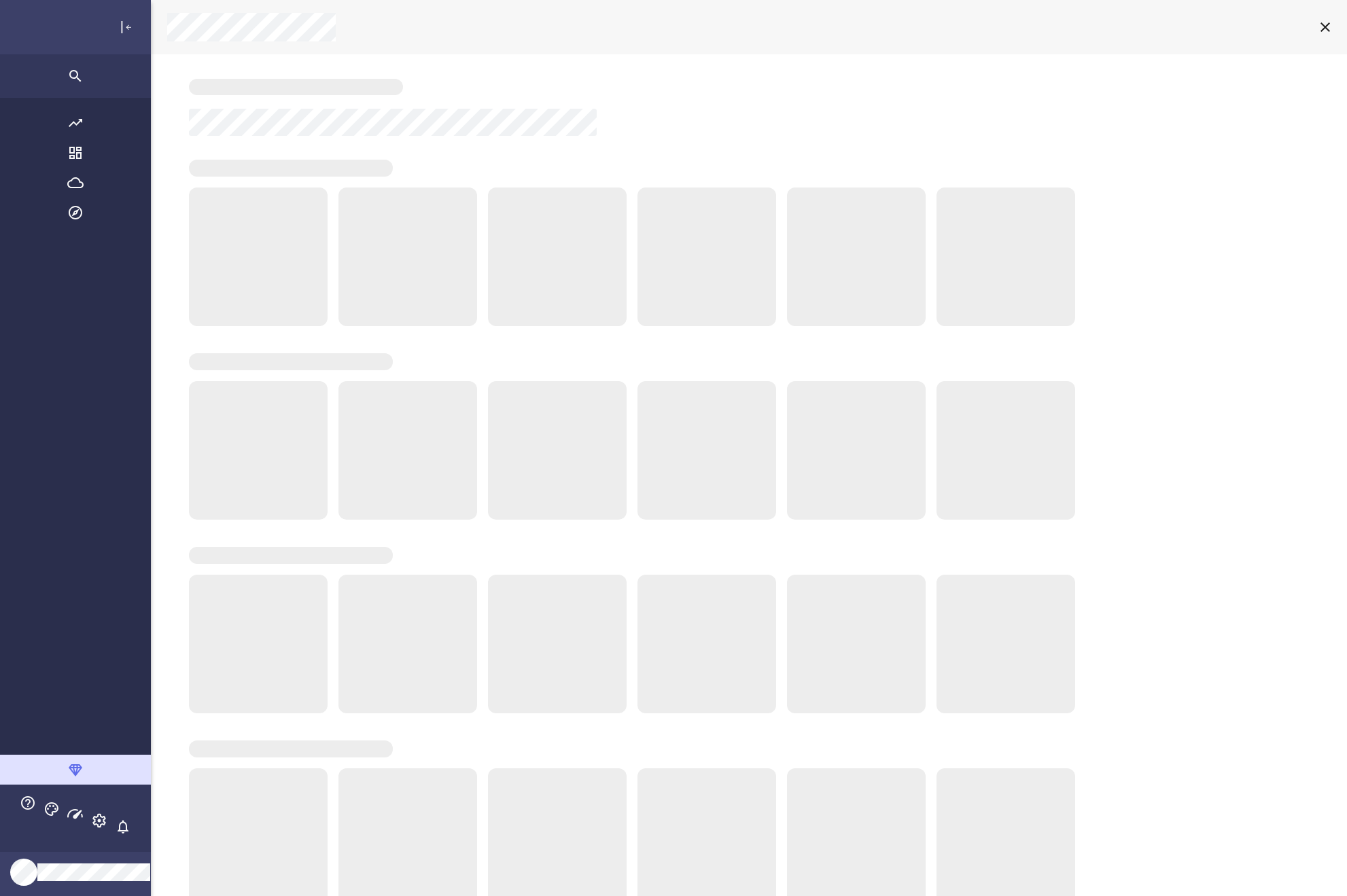
scroll to position [917, 1320]
